Goal: Contribute content

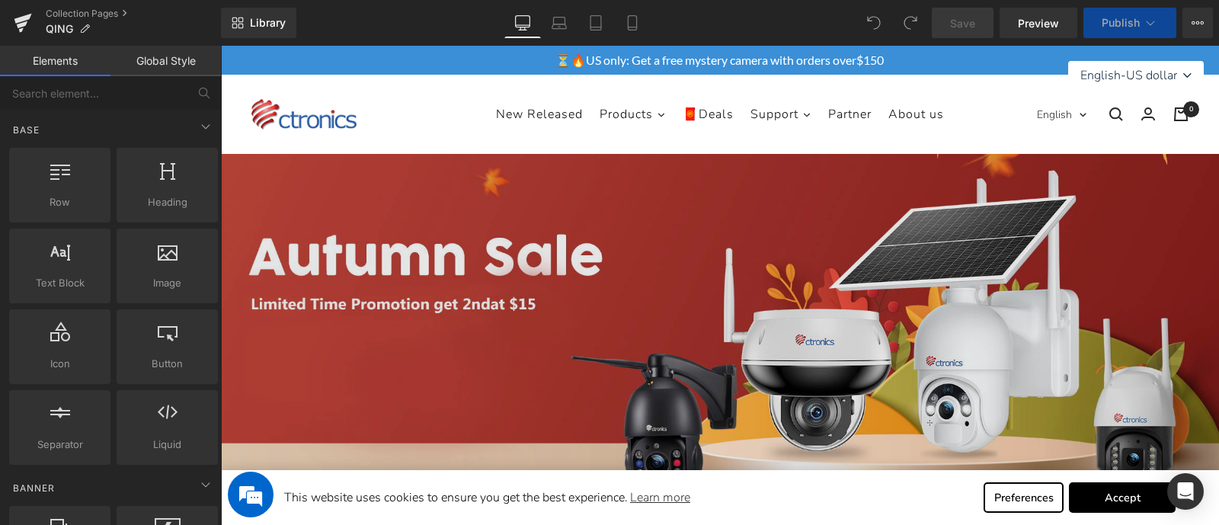
click at [478, 242] on img at bounding box center [719, 370] width 999 height 432
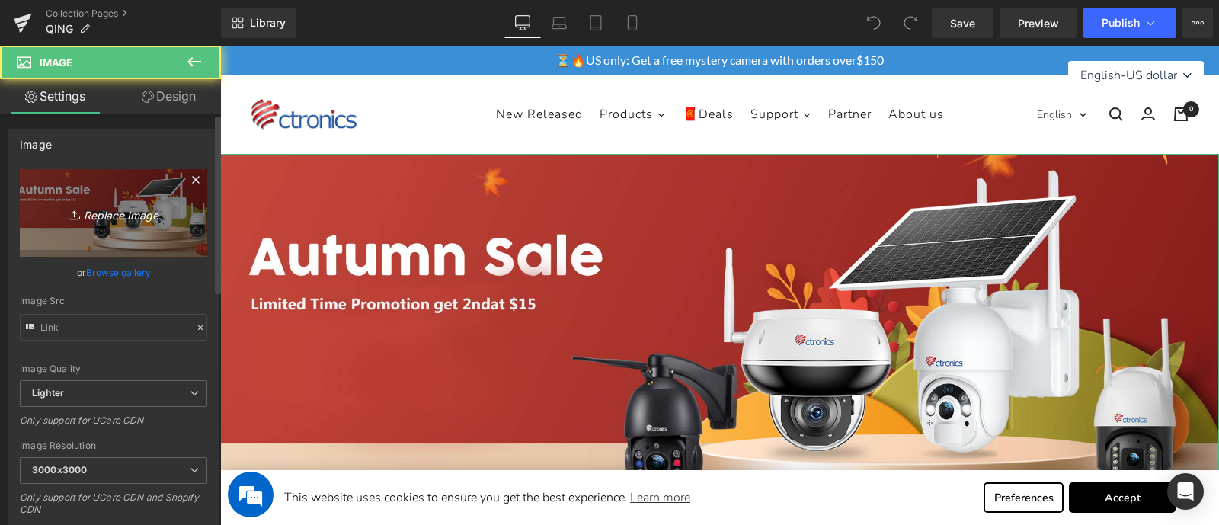
click at [98, 208] on icon "Replace Image" at bounding box center [114, 212] width 122 height 19
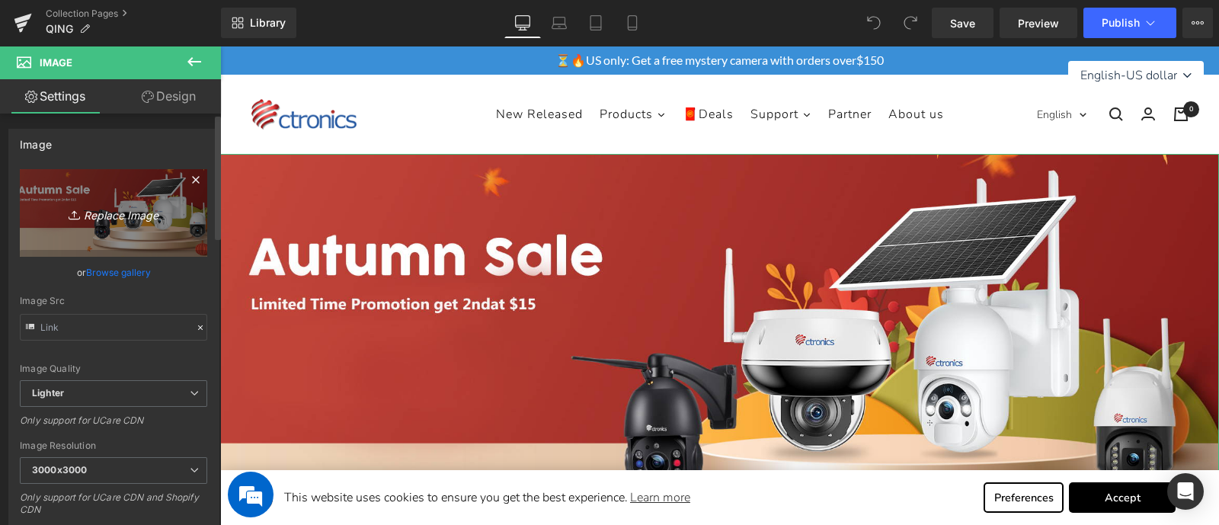
type input "C:\fakepath\919秋季促销-US.jpg"
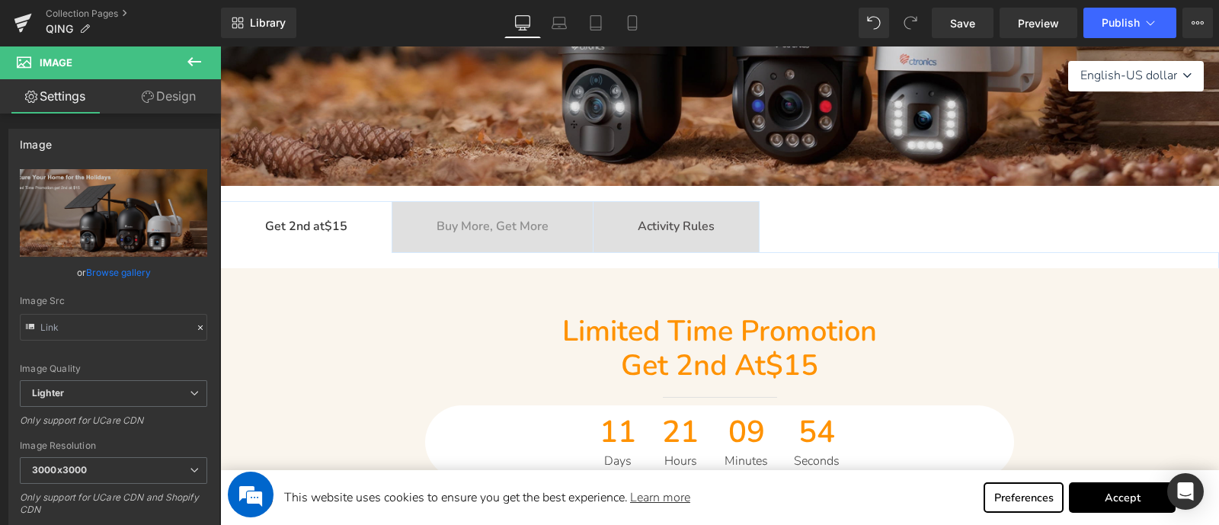
scroll to position [380, 0]
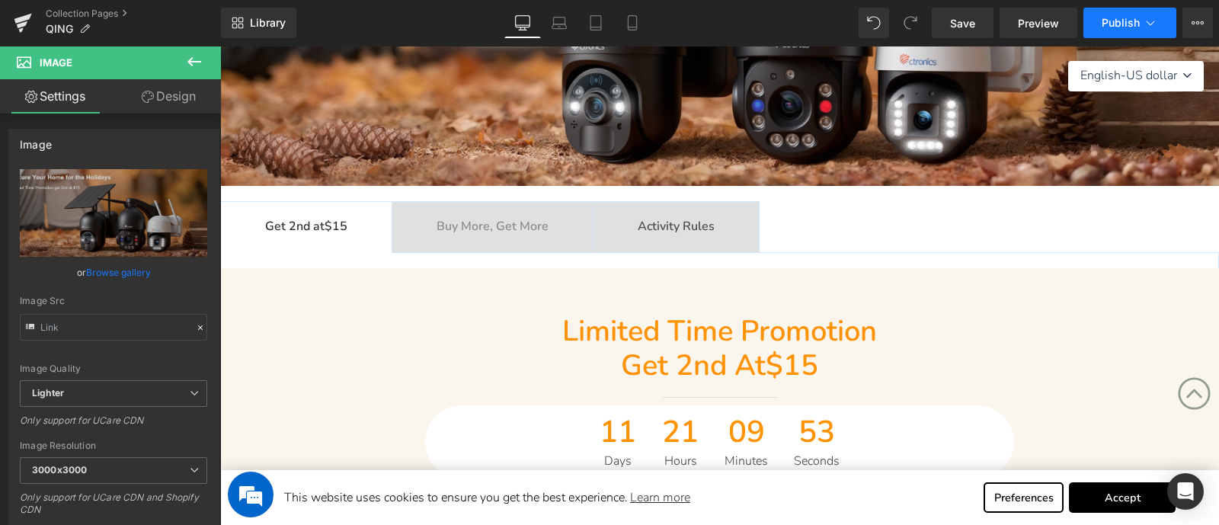
click at [1112, 33] on button "Publish" at bounding box center [1130, 23] width 93 height 30
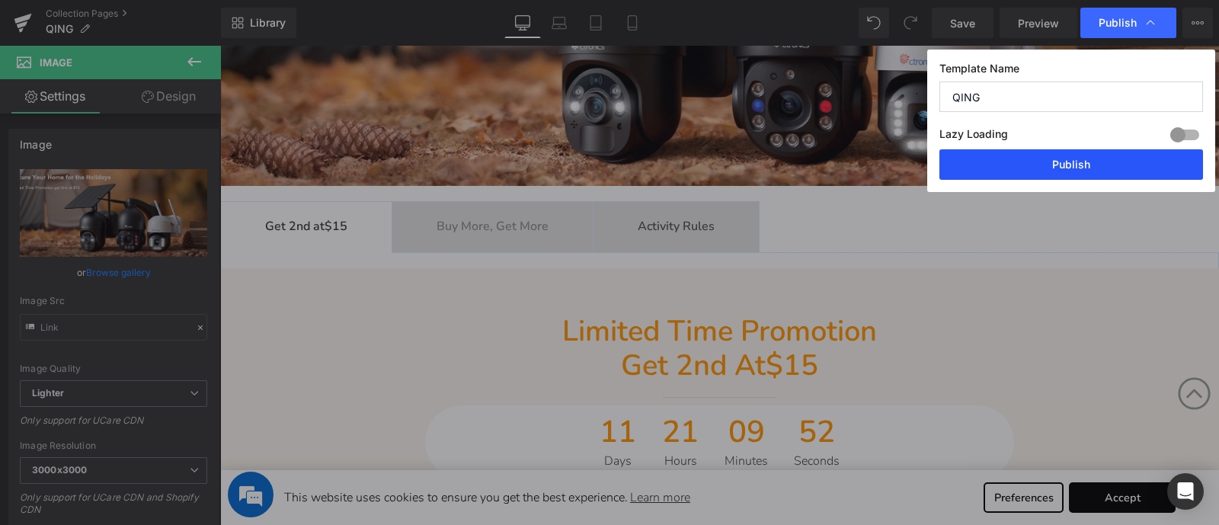
click at [1069, 165] on button "Publish" at bounding box center [1072, 164] width 264 height 30
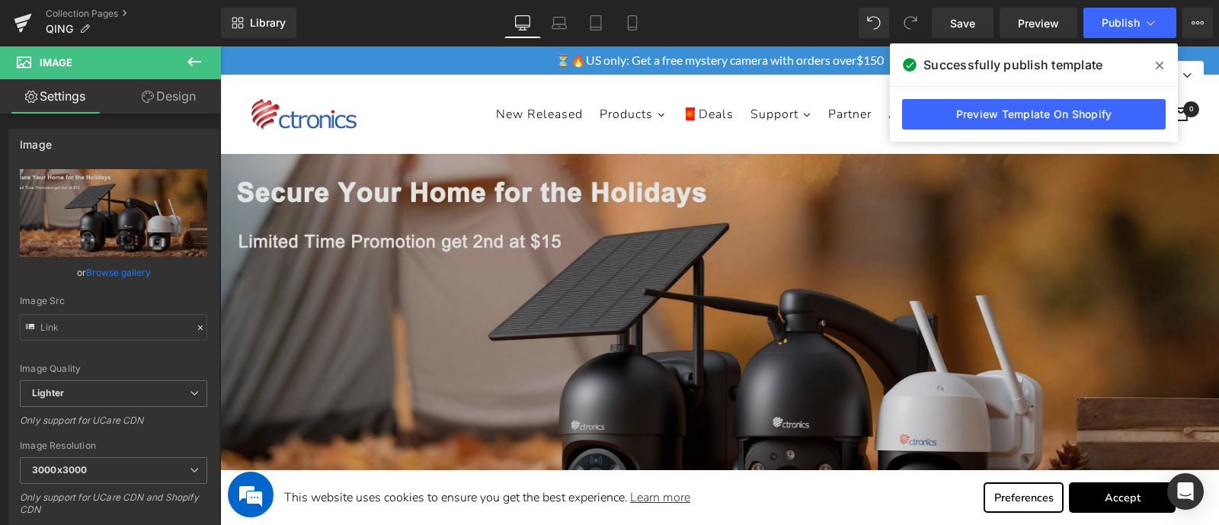
scroll to position [190, 0]
